Goal: Navigation & Orientation: Find specific page/section

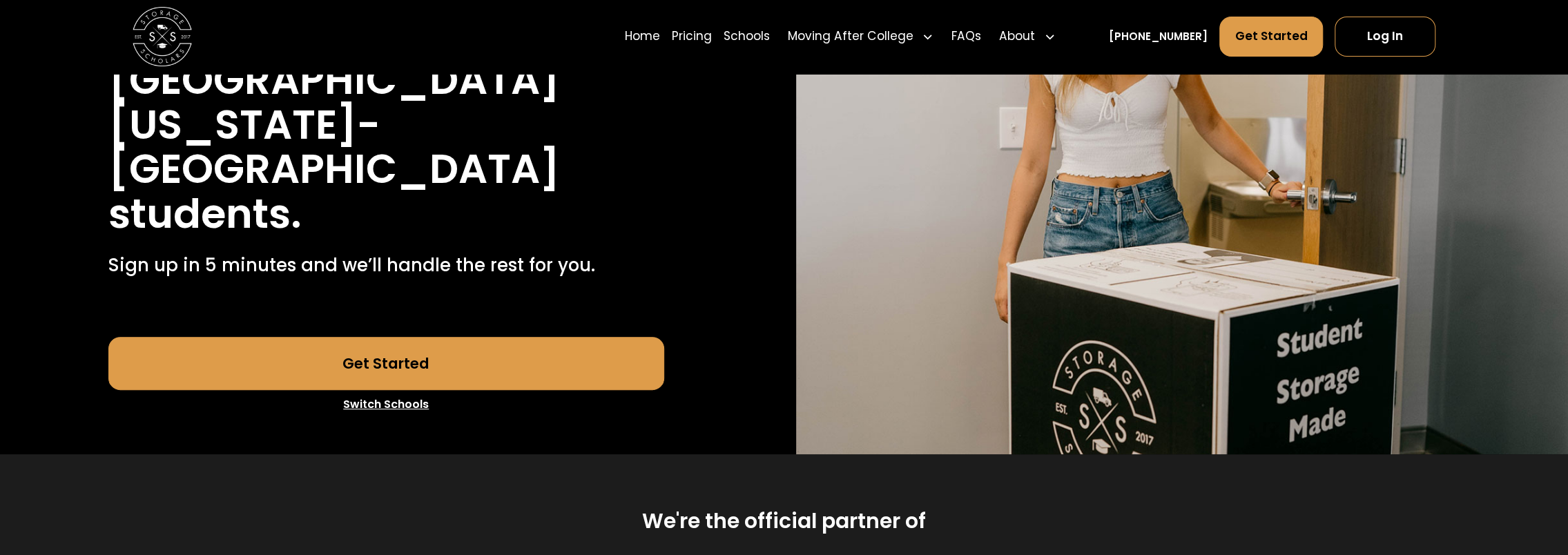
scroll to position [276, 0]
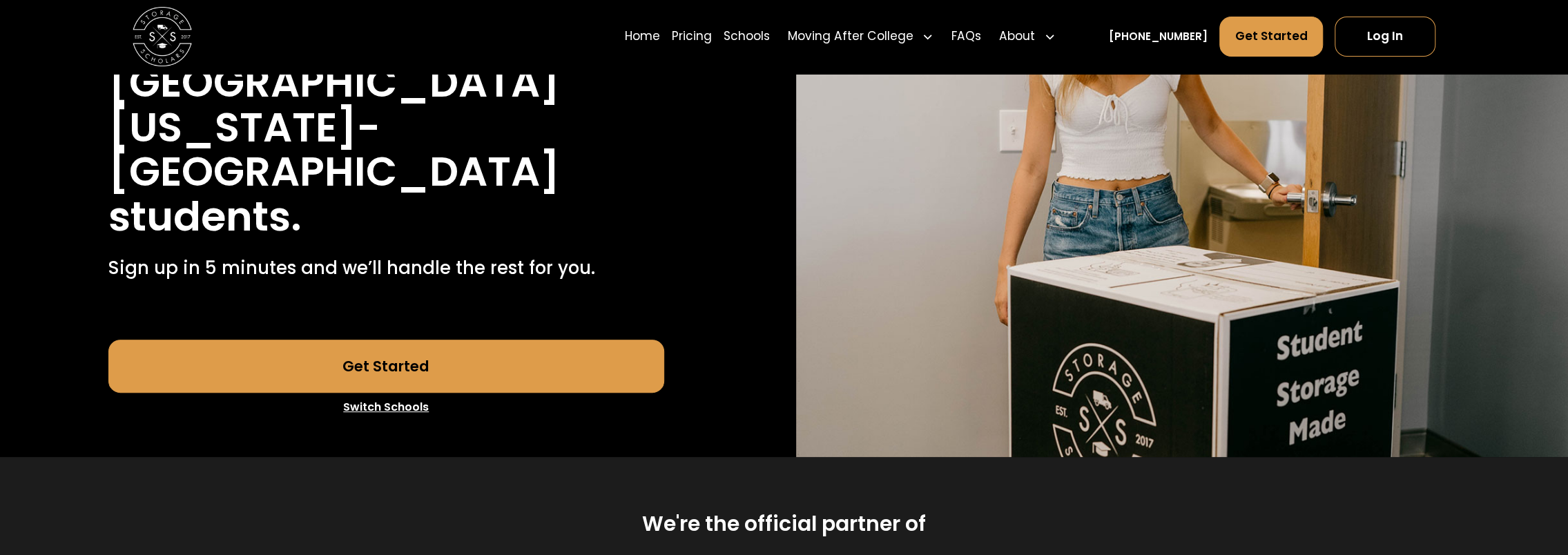
click at [397, 393] on link "Switch Schools" at bounding box center [386, 407] width 556 height 29
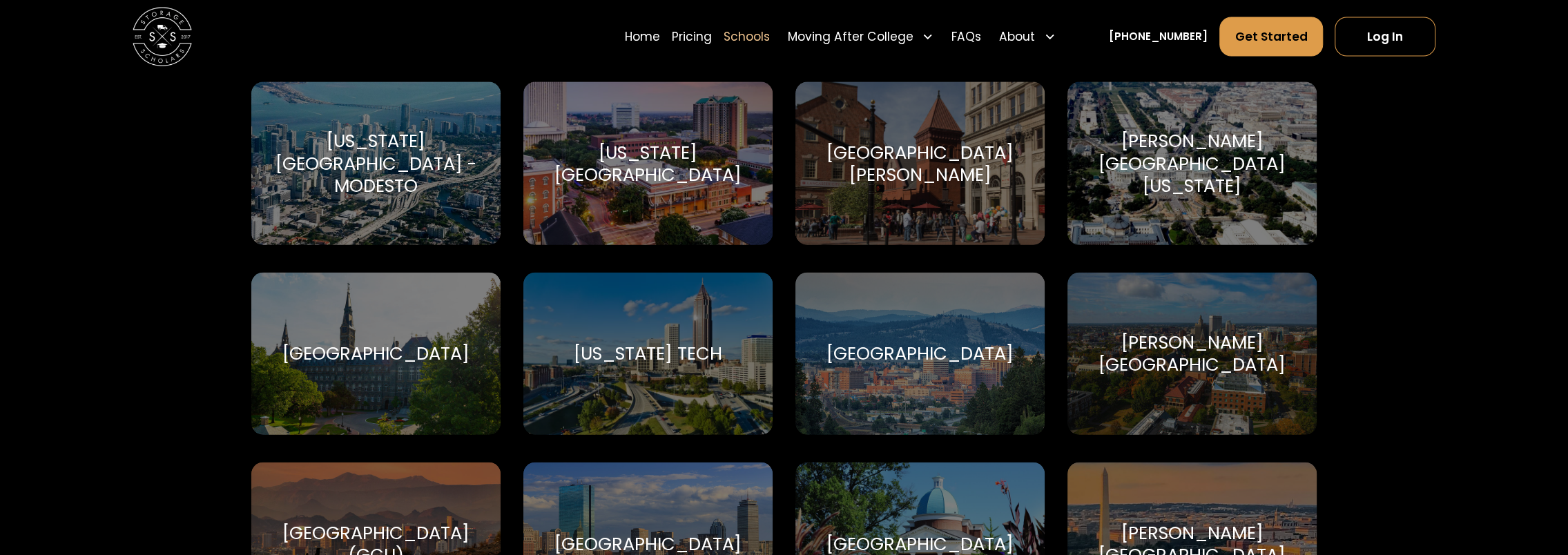
scroll to position [3107, 0]
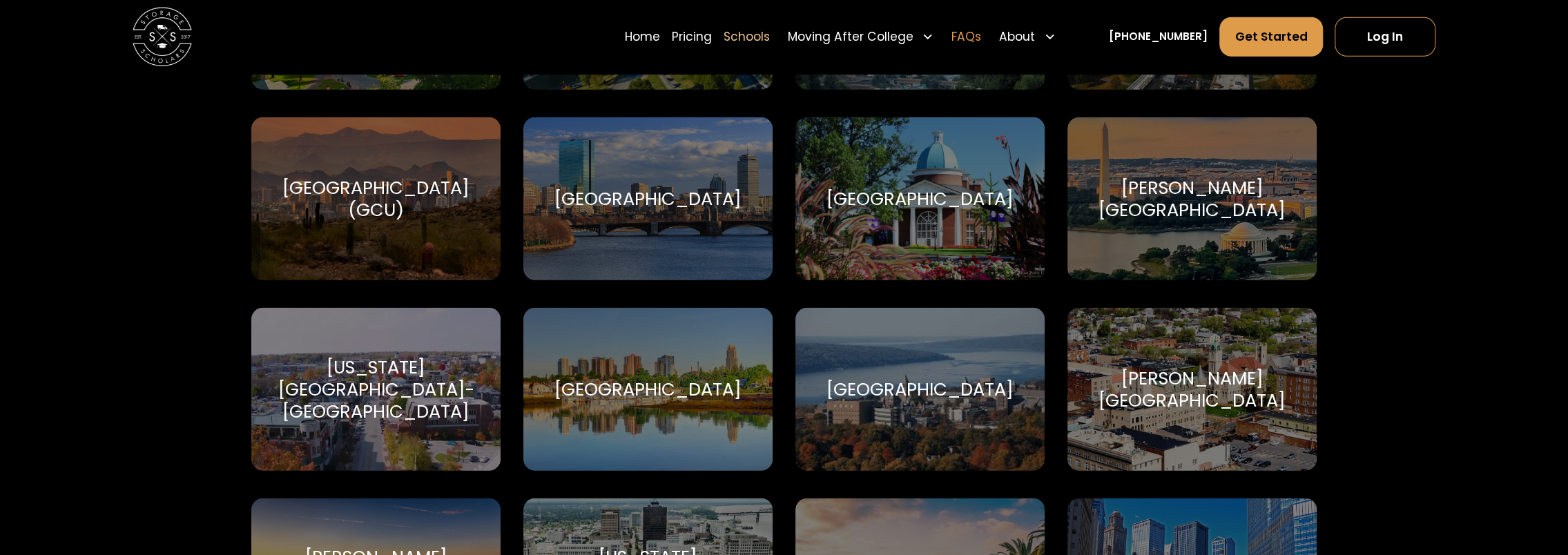
click at [981, 40] on link "FAQs" at bounding box center [966, 37] width 30 height 42
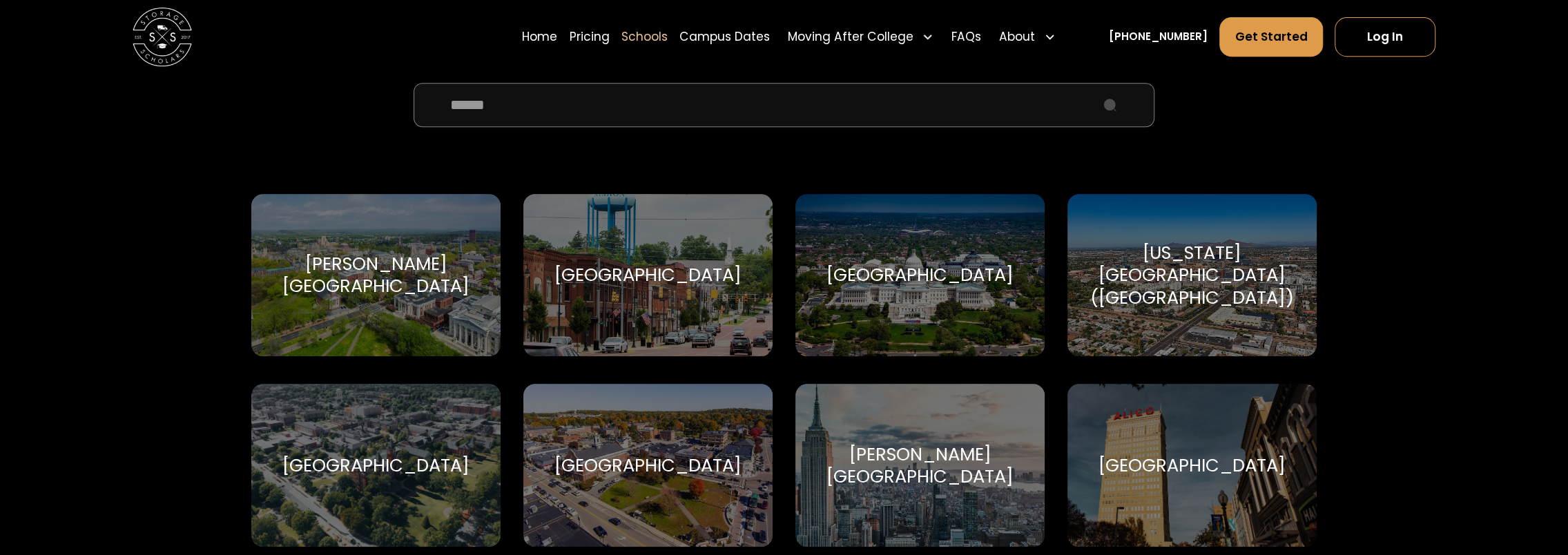
scroll to position [414, 0]
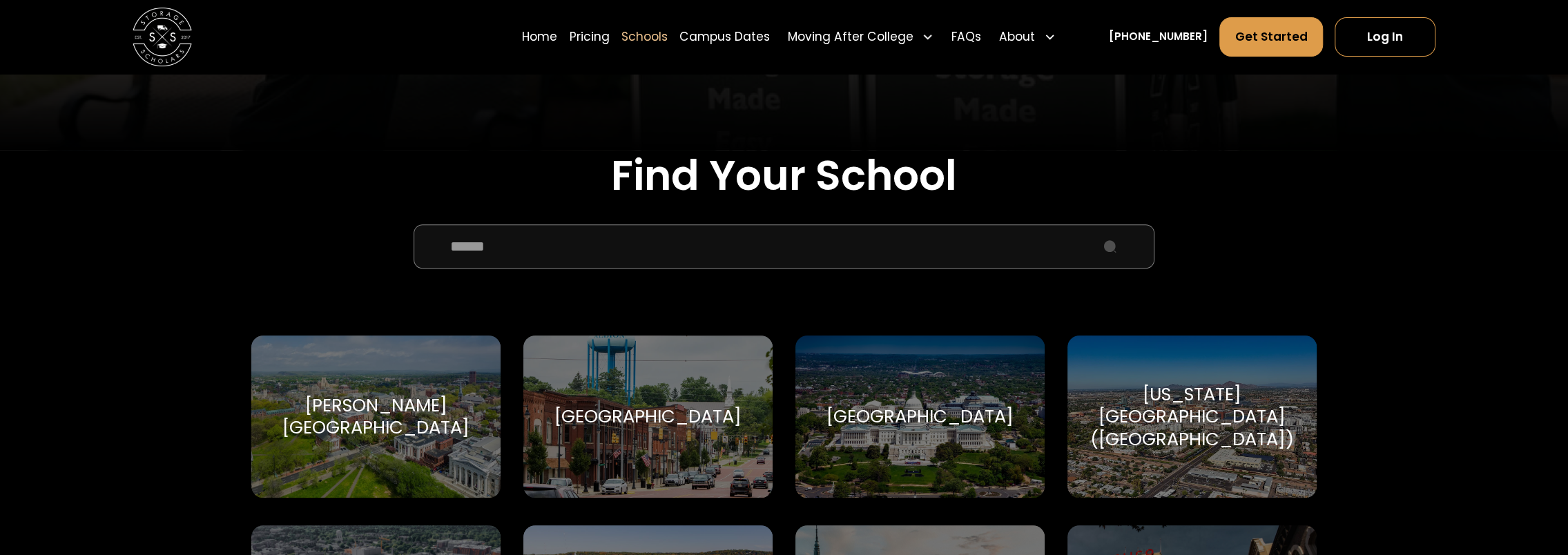
click at [758, 252] on input "School Select Form" at bounding box center [783, 247] width 740 height 44
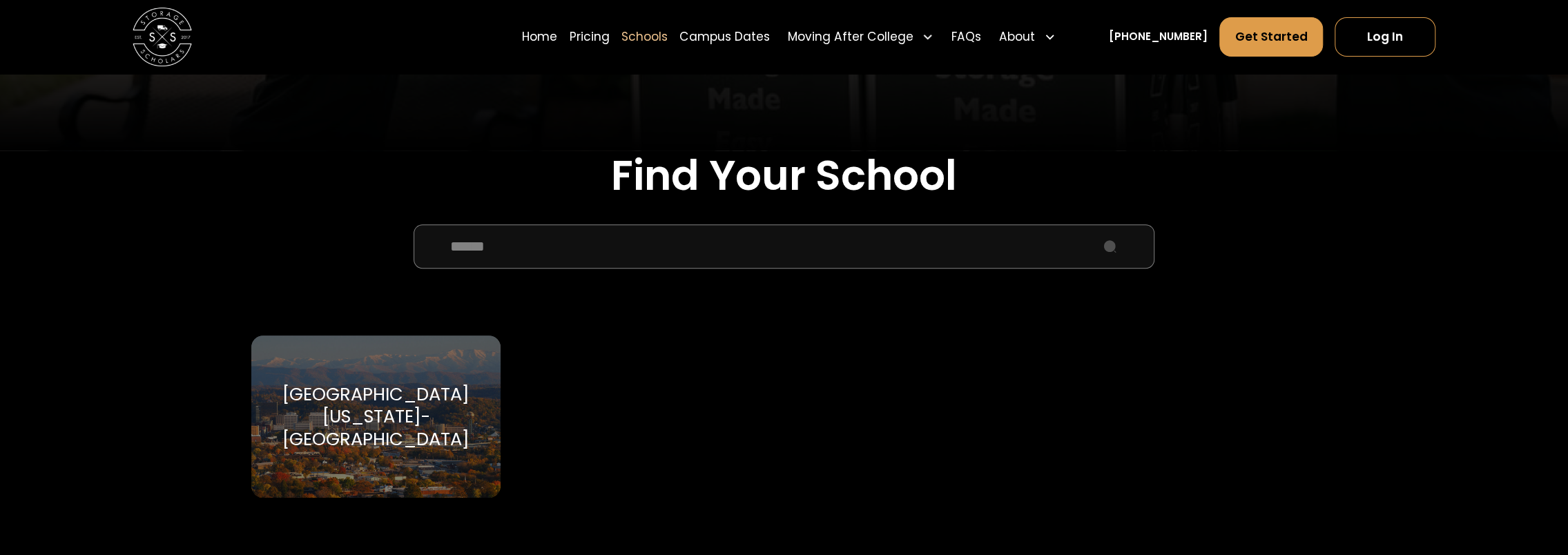
type input "******"
click at [349, 412] on div "[GEOGRAPHIC_DATA][US_STATE]-[GEOGRAPHIC_DATA]" at bounding box center [376, 417] width 214 height 67
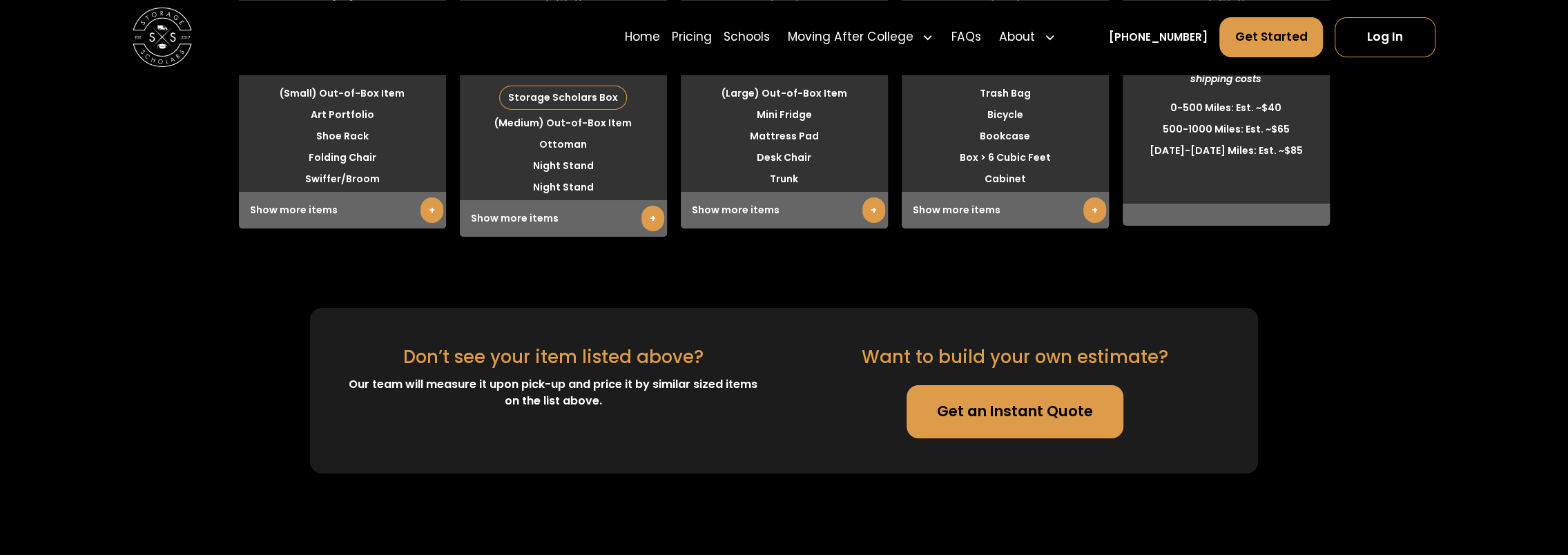
scroll to position [4419, 0]
